Goal: Information Seeking & Learning: Check status

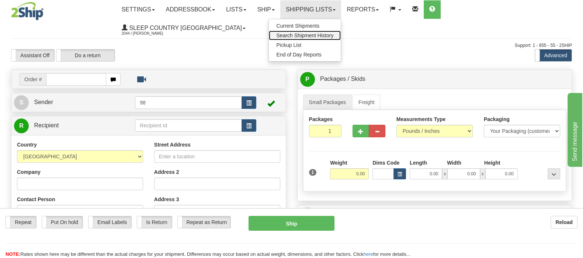
click at [318, 35] on span "Search Shipment History" at bounding box center [304, 35] width 57 height 6
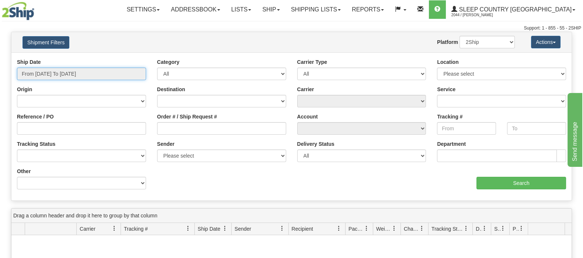
click at [64, 72] on input "From 09/06/2025 To 09/07/2025" at bounding box center [81, 73] width 129 height 13
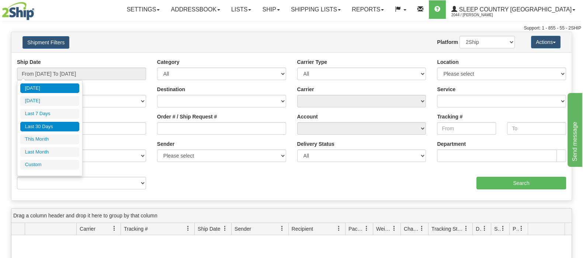
click at [61, 125] on li "Last 30 Days" at bounding box center [49, 127] width 59 height 10
type input "From 08/09/2025 To 09/07/2025"
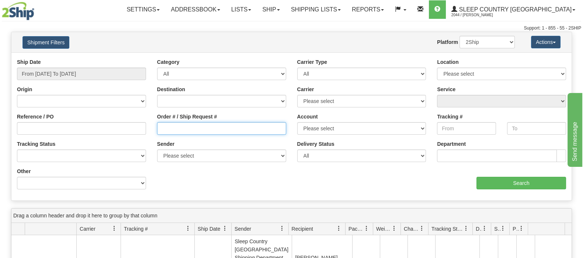
drag, startPoint x: 181, startPoint y: 129, endPoint x: 224, endPoint y: 134, distance: 43.8
click at [181, 128] on input "Order # / Ship Request #" at bounding box center [221, 128] width 129 height 13
paste input "9000I039645"
type input "9000I039645"
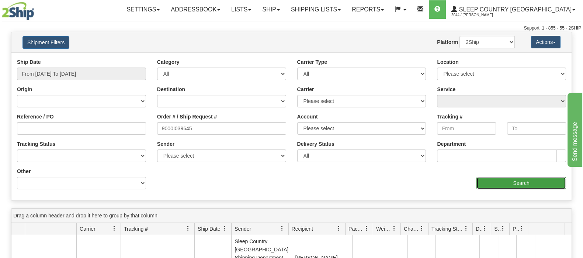
click at [525, 181] on input "Search" at bounding box center [521, 183] width 90 height 13
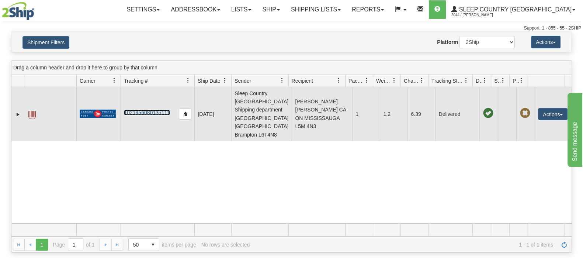
click at [151, 109] on link "1021956080135111" at bounding box center [147, 112] width 46 height 6
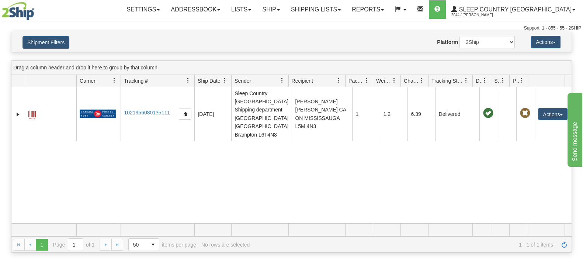
drag, startPoint x: 73, startPoint y: 43, endPoint x: 68, endPoint y: 46, distance: 5.6
click at [71, 45] on h4 "Shipment Filters" at bounding box center [62, 42] width 91 height 13
click at [68, 45] on button "Shipment Filters" at bounding box center [45, 42] width 47 height 13
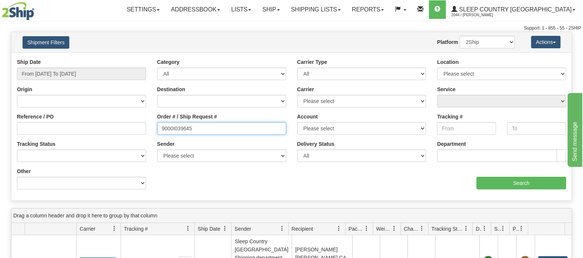
drag, startPoint x: 205, startPoint y: 128, endPoint x: 137, endPoint y: 132, distance: 68.7
click at [135, 58] on div "Reference / PO Order # / Ship Request # 9000I039645 Account Please select Canad…" at bounding box center [291, 58] width 560 height 0
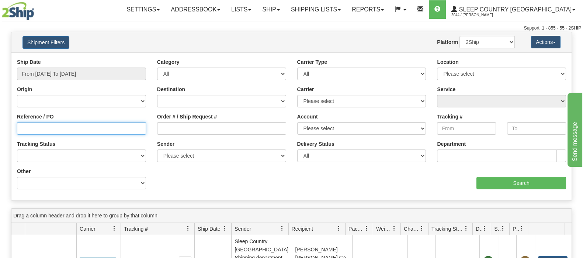
click at [130, 126] on input "Reference / PO" at bounding box center [81, 128] width 129 height 13
paste input "1023429"
click at [21, 126] on input "1023429" at bounding box center [81, 128] width 129 height 13
type input "1023429"
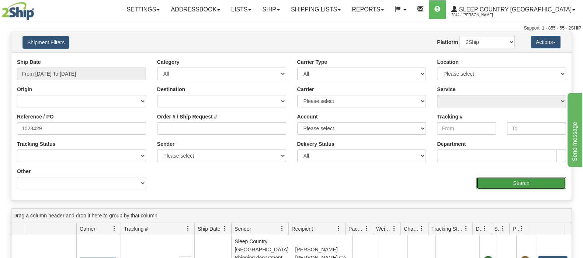
click at [524, 179] on input "Search" at bounding box center [521, 183] width 90 height 13
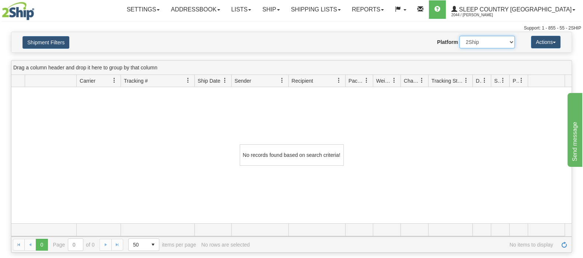
drag, startPoint x: 478, startPoint y: 41, endPoint x: 479, endPoint y: 46, distance: 5.2
click at [478, 42] on select "2Ship Imported" at bounding box center [486, 42] width 55 height 13
select select "1"
click at [459, 36] on select "2Ship Imported" at bounding box center [486, 42] width 55 height 13
click at [52, 34] on div "Shipment Filters Website Agent Nothing selected Client User Platform 2Ship Impo…" at bounding box center [291, 42] width 560 height 20
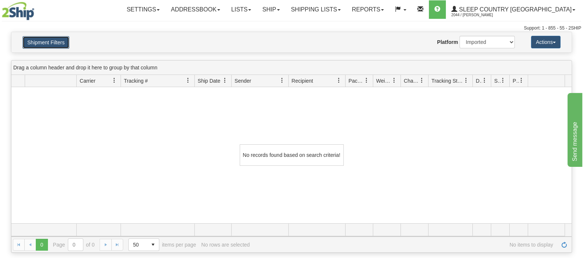
click at [57, 40] on button "Shipment Filters" at bounding box center [45, 42] width 47 height 13
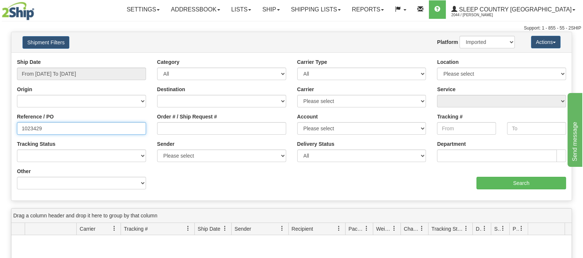
click at [68, 129] on input "1023429" at bounding box center [81, 128] width 129 height 13
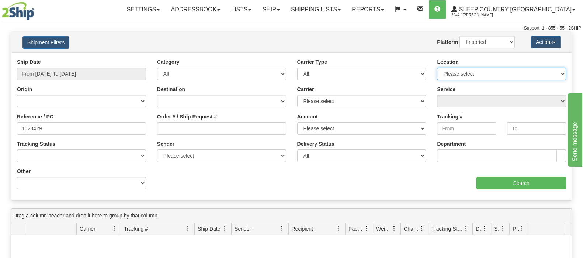
drag, startPoint x: 466, startPoint y: 73, endPoint x: 466, endPoint y: 79, distance: 5.9
click at [466, 73] on select "Please select Old Toronto DC 921 922 93 94 97 390 915 916 98 902 95 96 90 91 92…" at bounding box center [501, 73] width 129 height 13
select select "7127"
click at [437, 67] on select "Please select Old Toronto DC 921 922 93 94 97 390 915 916 98 902 95 96 90 91 92…" at bounding box center [501, 73] width 129 height 13
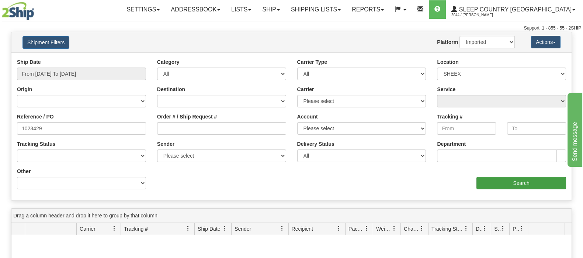
click at [492, 175] on div "aaa Search" at bounding box center [432, 178] width 280 height 22
click at [494, 178] on input "Search" at bounding box center [521, 183] width 90 height 13
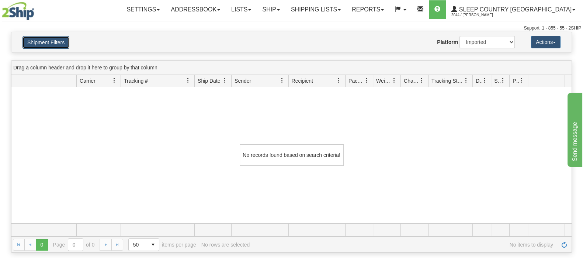
click at [58, 44] on button "Shipment Filters" at bounding box center [45, 42] width 47 height 13
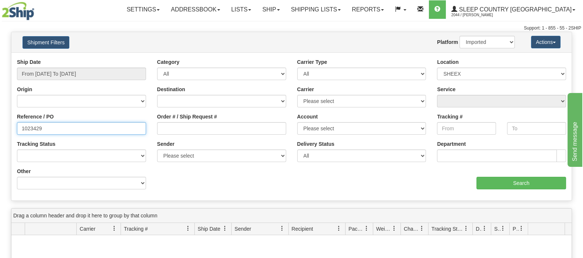
click at [73, 124] on input "1023429" at bounding box center [81, 128] width 129 height 13
drag, startPoint x: 499, startPoint y: 43, endPoint x: 495, endPoint y: 47, distance: 6.0
click at [499, 43] on select "2Ship Imported" at bounding box center [486, 42] width 55 height 13
select select "0"
click at [459, 36] on select "2Ship Imported" at bounding box center [486, 42] width 55 height 13
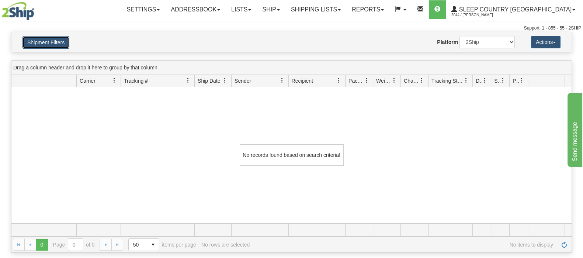
click at [60, 39] on button "Shipment Filters" at bounding box center [45, 42] width 47 height 13
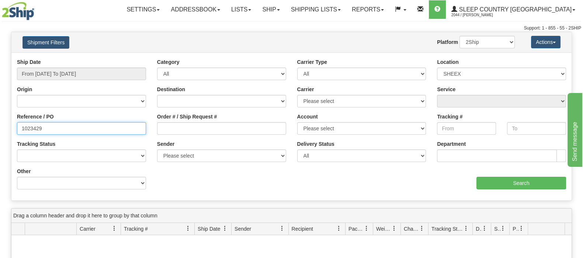
click at [74, 127] on input "1023429" at bounding box center [81, 128] width 129 height 13
drag, startPoint x: 74, startPoint y: 127, endPoint x: -60, endPoint y: 121, distance: 133.9
click at [0, 121] on html "Upgrade Account Cancel Toggle navigation Settings New Senders" at bounding box center [291, 129] width 583 height 258
click at [112, 127] on input "Reference / PO" at bounding box center [81, 128] width 129 height 13
paste input "9000I039645"
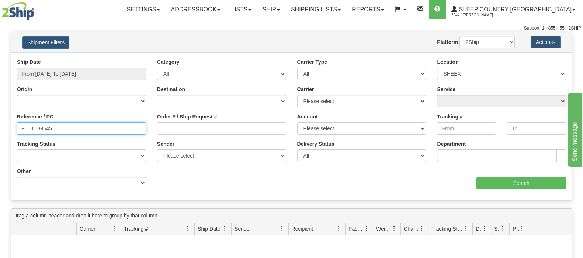
type input "9000I039645"
click at [475, 47] on select "2Ship Imported" at bounding box center [486, 42] width 55 height 13
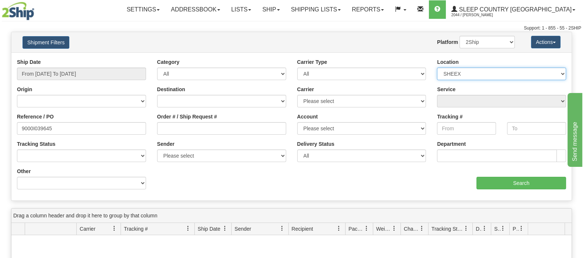
click at [449, 79] on select "Please select Old Toronto DC 921 922 93 94 97 390 915 916 98 902 95 96 90 91 92…" at bounding box center [501, 73] width 129 height 13
select select
click at [437, 67] on select "Please select Old Toronto DC 921 922 93 94 97 390 915 916 98 902 95 96 90 91 92…" at bounding box center [501, 73] width 129 height 13
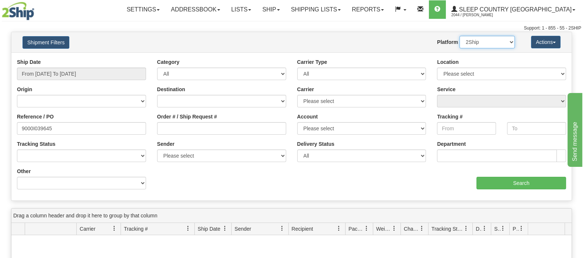
click at [474, 43] on select "2Ship Imported" at bounding box center [486, 42] width 55 height 13
select select "1"
click at [459, 36] on select "2Ship Imported" at bounding box center [486, 42] width 55 height 13
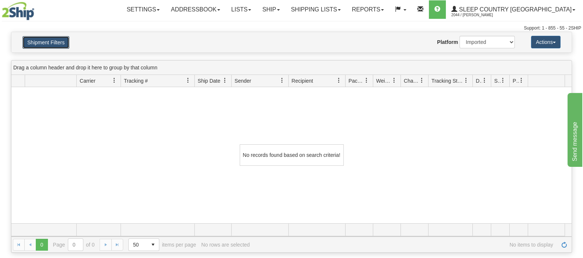
drag, startPoint x: 56, startPoint y: 41, endPoint x: 114, endPoint y: 107, distance: 87.8
click at [56, 41] on button "Shipment Filters" at bounding box center [45, 42] width 47 height 13
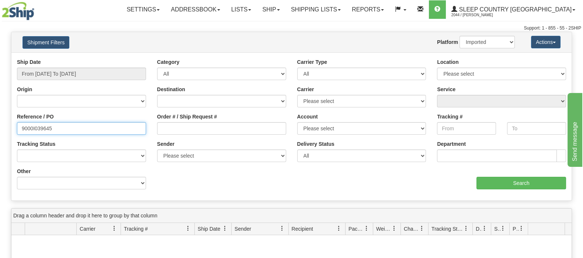
click at [85, 126] on input "9000I039645" at bounding box center [81, 128] width 129 height 13
click at [214, 134] on div "Order # / Ship Request #" at bounding box center [221, 126] width 140 height 27
drag, startPoint x: 220, startPoint y: 127, endPoint x: 311, endPoint y: 162, distance: 98.4
click at [220, 127] on input "Order # / Ship Request #" at bounding box center [221, 128] width 129 height 13
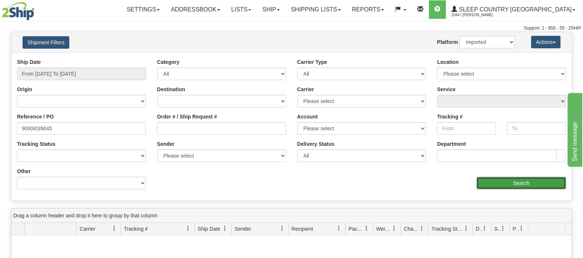
click at [517, 182] on input "Search" at bounding box center [521, 183] width 90 height 13
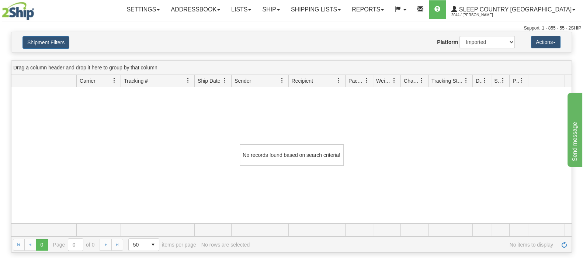
click at [72, 50] on div "Shipment Filters Website Agent Nothing selected Client User Platform 2Ship Impo…" at bounding box center [291, 42] width 560 height 20
click at [54, 38] on button "Shipment Filters" at bounding box center [45, 42] width 47 height 13
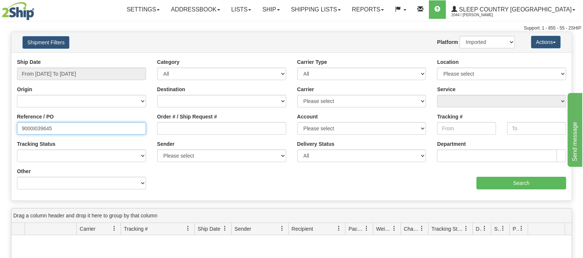
drag, startPoint x: 20, startPoint y: 126, endPoint x: 31, endPoint y: 144, distance: 21.3
click at [21, 126] on input "9000I039645" at bounding box center [81, 128] width 129 height 13
type input "000I039645"
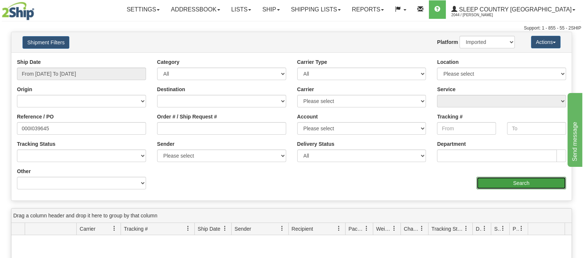
click at [489, 186] on input "Search" at bounding box center [521, 183] width 90 height 13
